Goal: Task Accomplishment & Management: Use online tool/utility

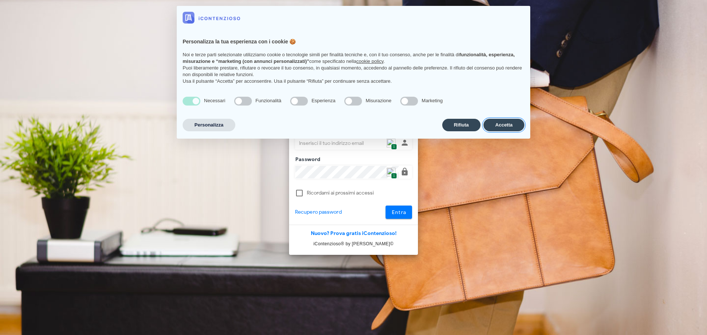
click at [495, 125] on button "Accetta" at bounding box center [503, 125] width 41 height 13
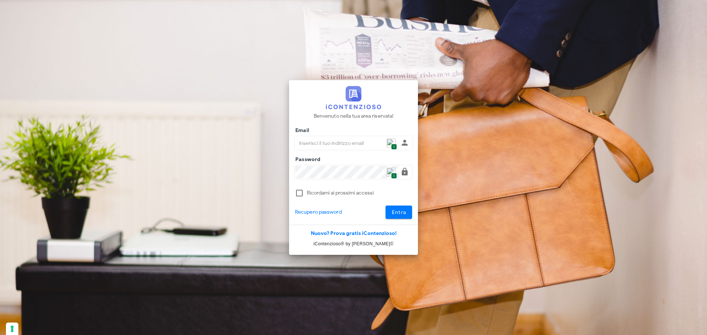
click at [393, 145] on span "1" at bounding box center [394, 147] width 6 height 6
type input "[PERSON_NAME][EMAIL_ADDRESS][DOMAIN_NAME]"
click at [412, 219] on div "Entra" at bounding box center [390, 212] width 53 height 13
click at [404, 215] on span "Entra" at bounding box center [398, 212] width 15 height 6
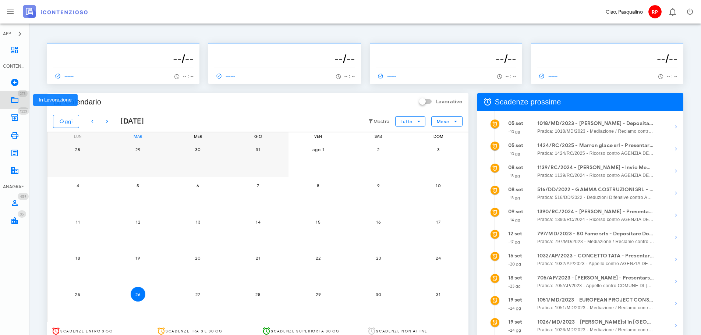
click at [18, 102] on icon at bounding box center [14, 100] width 9 height 9
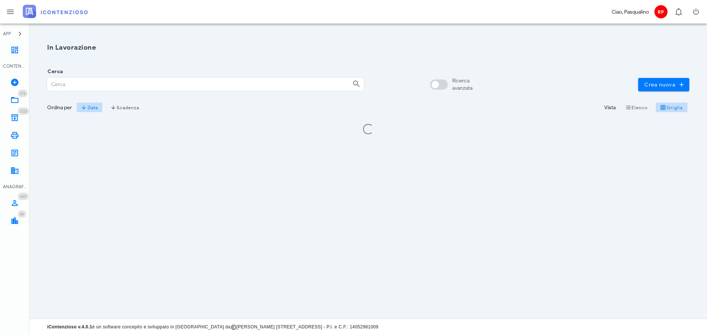
click at [213, 85] on input "Cerca" at bounding box center [196, 84] width 299 height 13
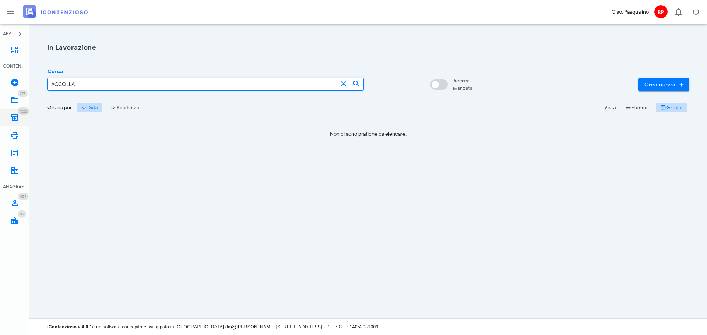
type input "ACCOLLA"
click at [24, 118] on link "1223 Archivio 1223" at bounding box center [14, 118] width 29 height 18
click at [149, 87] on input "Cerca" at bounding box center [196, 84] width 299 height 13
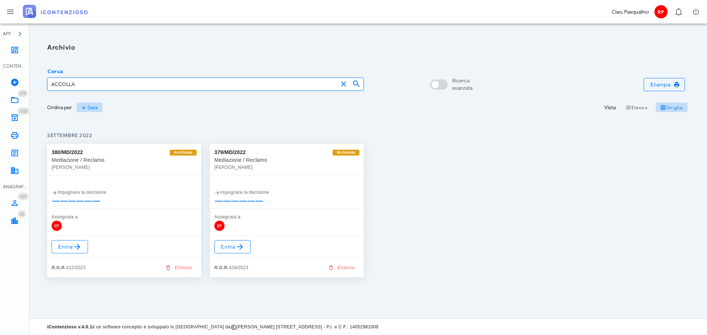
type input "ACCOLLA"
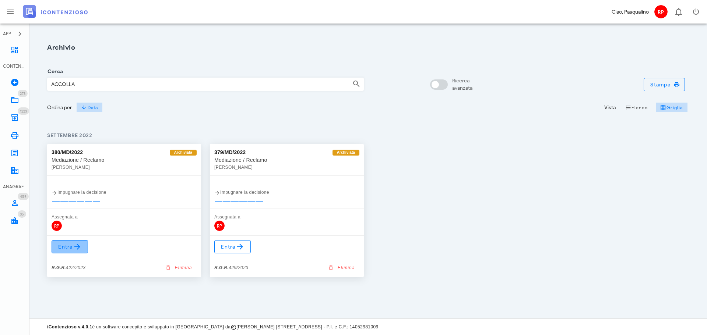
click at [86, 249] on link "Entra" at bounding box center [70, 246] width 36 height 13
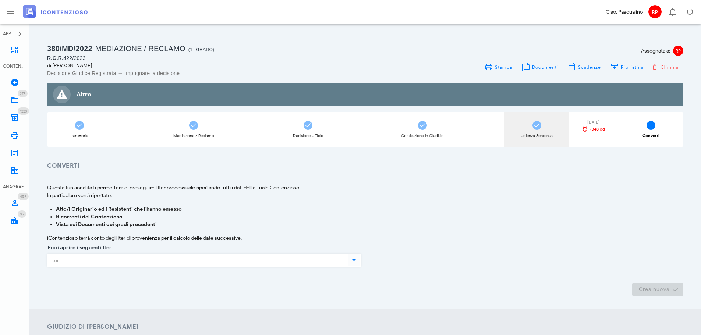
click at [526, 134] on div "Udienza Sentenza" at bounding box center [537, 136] width 32 height 4
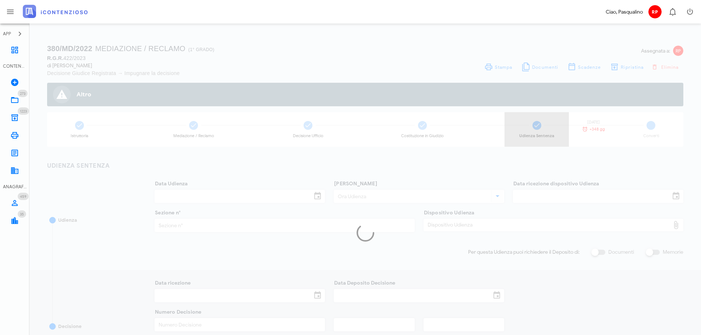
type input "07/02/2024"
type input "09:30"
type input "12/12/2023"
type input "2"
checkbox input "true"
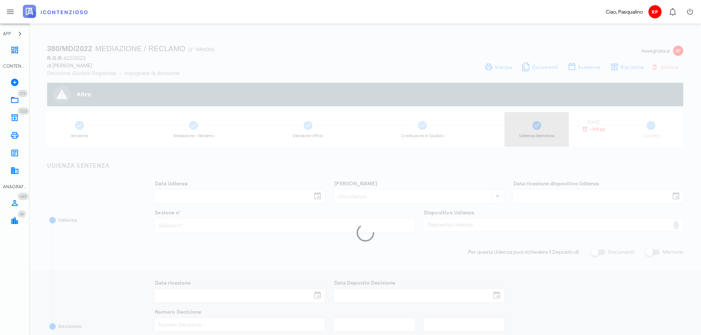
type input "12/02/2024"
type input "398"
type input "2024"
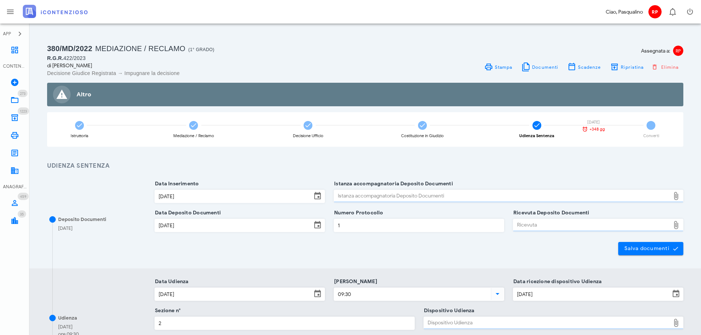
type input "Sentenza"
type input "Favorevole"
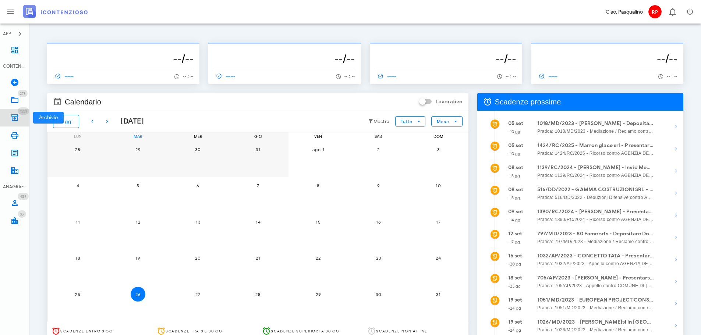
click at [18, 117] on icon at bounding box center [14, 117] width 9 height 9
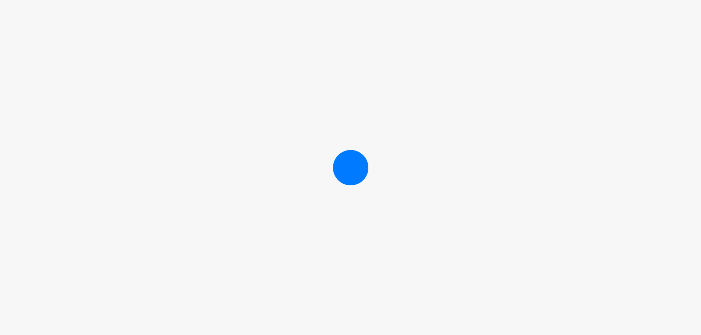
click at [367, 268] on div at bounding box center [350, 167] width 701 height 335
drag, startPoint x: 346, startPoint y: 180, endPoint x: 386, endPoint y: 201, distance: 44.8
click at [350, 169] on span at bounding box center [350, 167] width 1 height 1
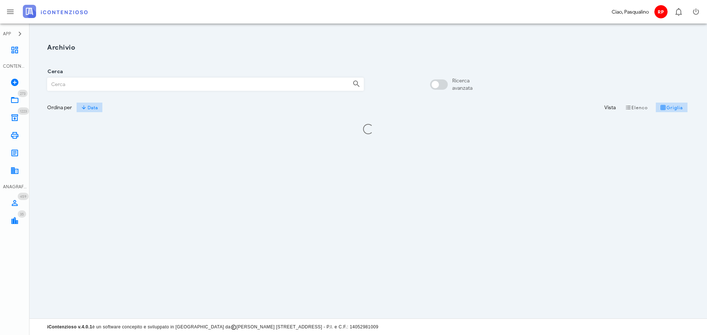
click at [277, 83] on input "Cerca" at bounding box center [196, 84] width 299 height 13
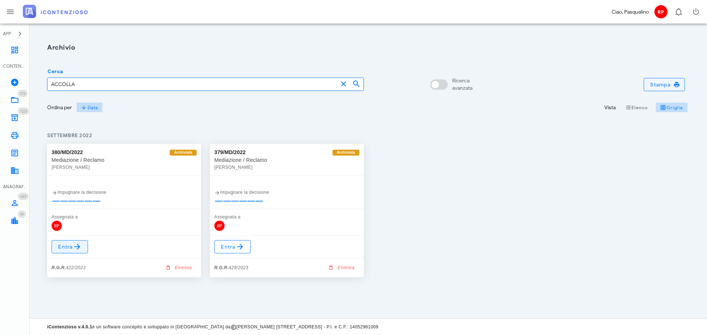
type input "ACCOLLA"
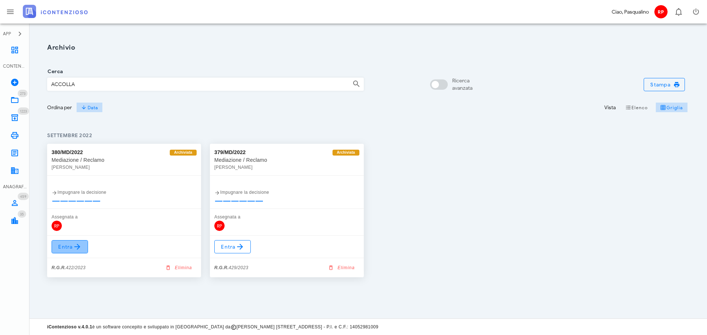
click at [75, 245] on icon at bounding box center [77, 247] width 9 height 9
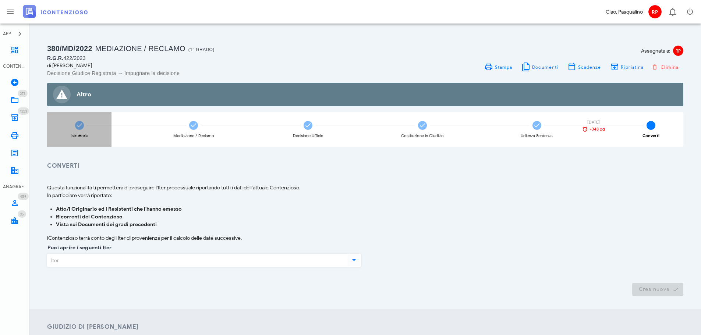
click at [85, 131] on div "Istruttoria" at bounding box center [79, 129] width 64 height 35
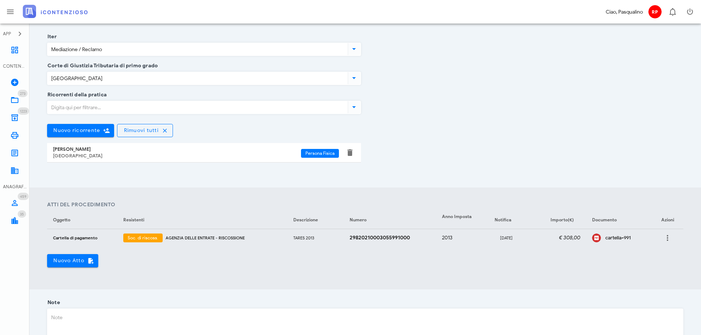
scroll to position [110, 0]
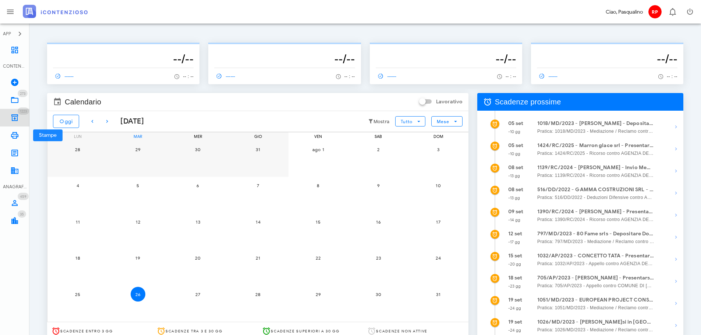
click at [10, 117] on link "1223 Archivio 1223" at bounding box center [14, 118] width 29 height 18
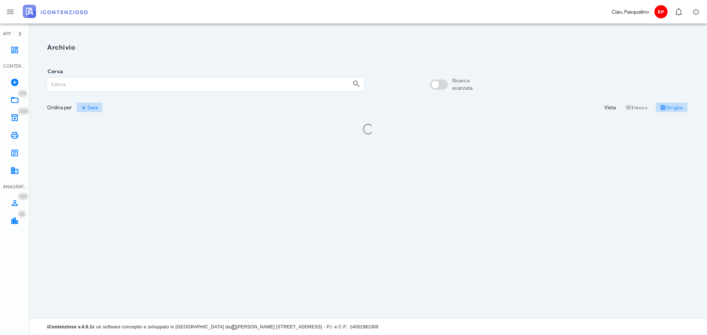
click at [251, 78] on input "Cerca" at bounding box center [196, 84] width 299 height 13
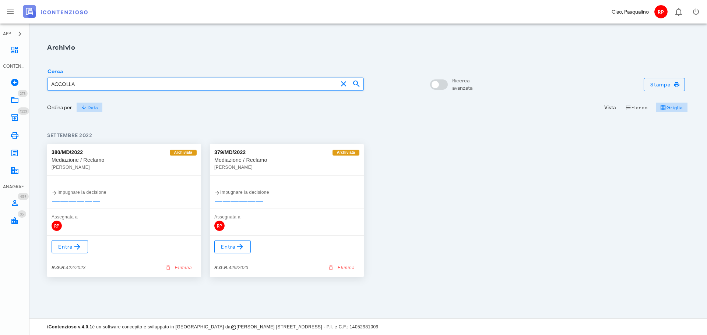
type input "ACCOLLA"
click at [244, 254] on div "Entra R.G.R. 429/2023 Elimina" at bounding box center [287, 257] width 154 height 42
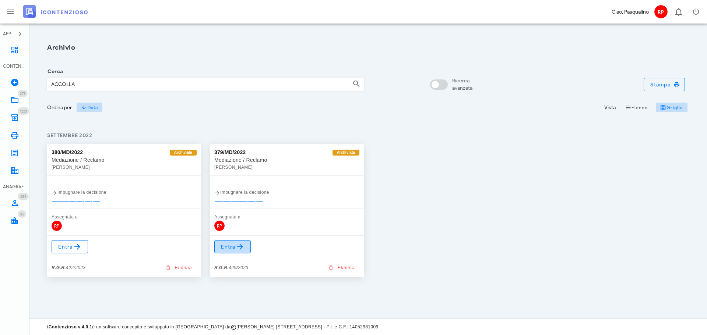
click at [244, 248] on link "Entra" at bounding box center [232, 246] width 36 height 13
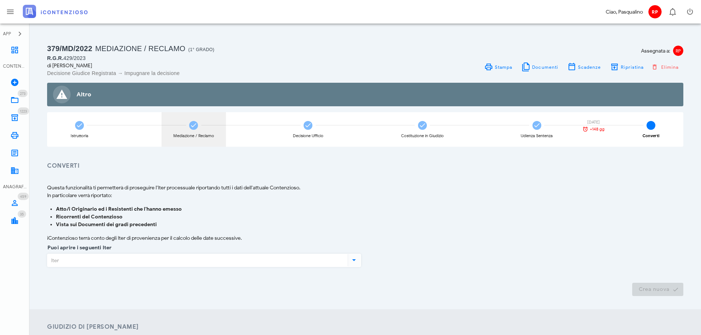
click at [191, 121] on div "Mediazione / Reclamo" at bounding box center [194, 129] width 64 height 35
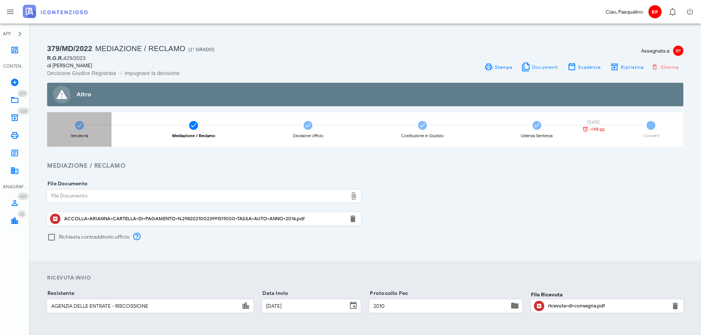
click at [71, 121] on div "Istruttoria" at bounding box center [79, 129] width 64 height 35
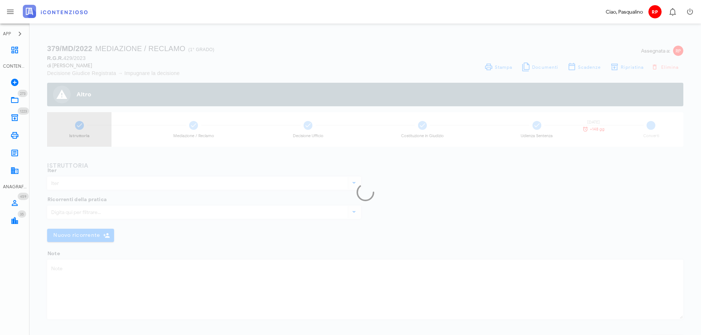
type input "Mediazione / Reclamo"
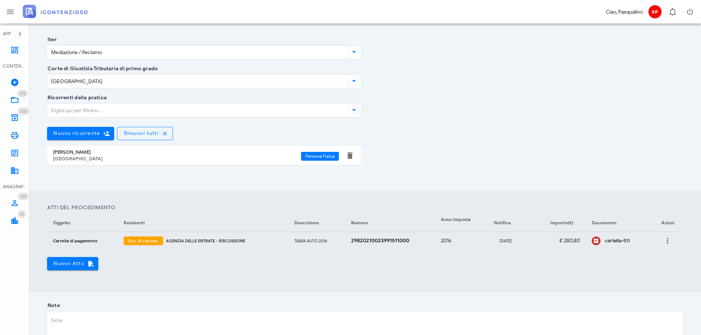
scroll to position [32, 0]
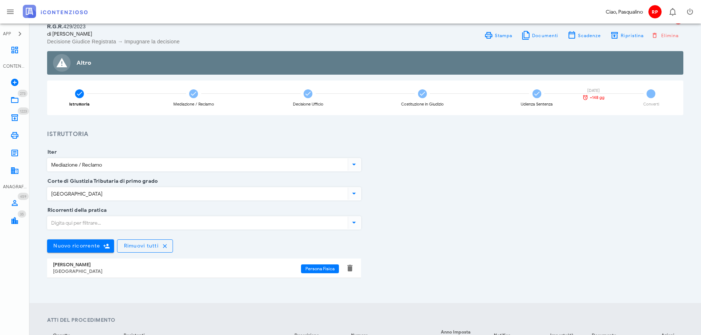
click at [409, 183] on div "Corte di Giustizia Tributaria di primo grado Siracusa" at bounding box center [365, 195] width 645 height 29
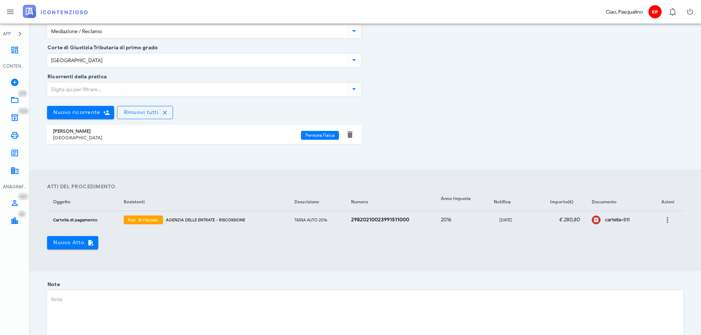
scroll to position [179, 0]
